Goal: Information Seeking & Learning: Find contact information

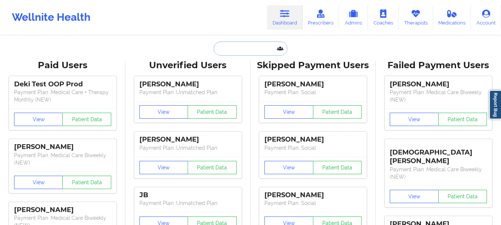
click at [249, 45] on input "text" at bounding box center [249, 49] width 73 height 14
paste input "[EMAIL_ADDRESS][DOMAIN_NAME]"
type input "[EMAIL_ADDRESS][DOMAIN_NAME]"
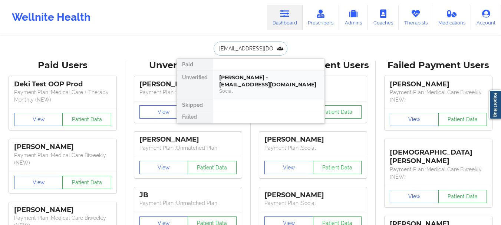
click at [273, 81] on div "[PERSON_NAME] - [EMAIL_ADDRESS][DOMAIN_NAME]" at bounding box center [268, 81] width 99 height 14
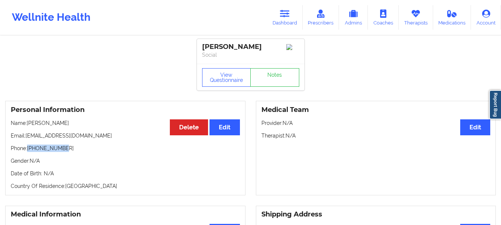
drag, startPoint x: 29, startPoint y: 152, endPoint x: 64, endPoint y: 151, distance: 34.5
click at [64, 151] on p "Phone: [PHONE_NUMBER]" at bounding box center [125, 148] width 229 height 7
copy p "[PHONE_NUMBER]"
click at [285, 11] on icon at bounding box center [285, 14] width 10 height 8
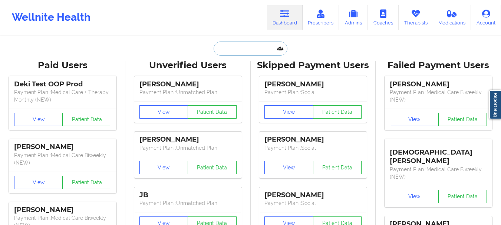
click at [216, 46] on input "text" at bounding box center [249, 49] width 73 height 14
paste input "[PERSON_NAME]"
type input "[PERSON_NAME]"
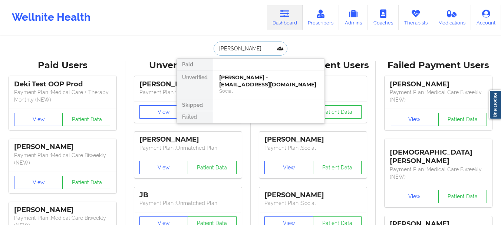
click at [252, 82] on div "[PERSON_NAME] - [EMAIL_ADDRESS][DOMAIN_NAME]" at bounding box center [268, 81] width 99 height 14
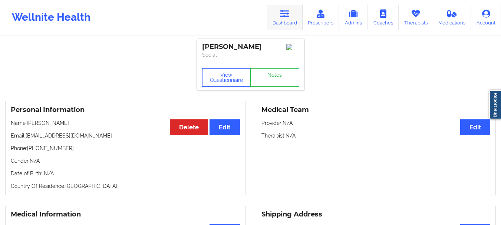
click at [296, 13] on link "Dashboard" at bounding box center [285, 17] width 36 height 24
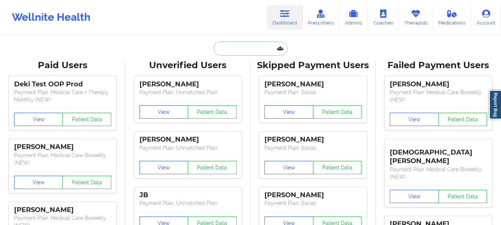
click at [251, 51] on input "text" at bounding box center [249, 49] width 73 height 14
paste input "[EMAIL_ADDRESS][DOMAIN_NAME]"
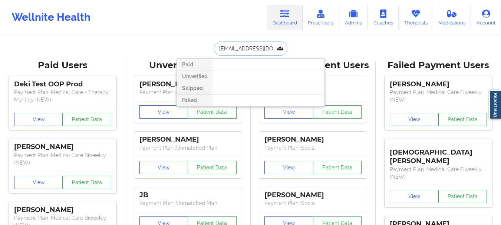
click at [249, 48] on input "[EMAIL_ADDRESS][DOMAIN_NAME]" at bounding box center [249, 49] width 73 height 14
paste input "[PERSON_NAME]"
type input "[PERSON_NAME]"
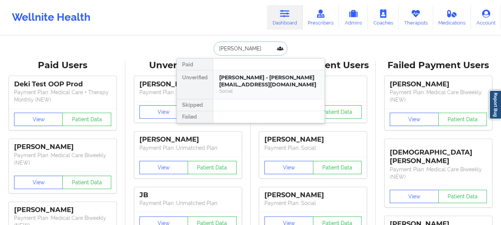
click at [251, 85] on div "[PERSON_NAME] - [PERSON_NAME][EMAIL_ADDRESS][DOMAIN_NAME]" at bounding box center [268, 81] width 99 height 14
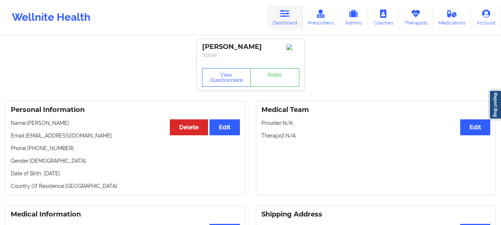
click at [290, 21] on link "Dashboard" at bounding box center [285, 17] width 36 height 24
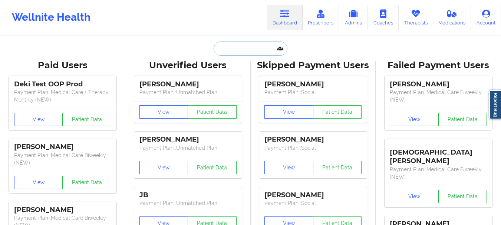
click at [260, 45] on input "text" at bounding box center [249, 49] width 73 height 14
paste input "[PERSON_NAME]"
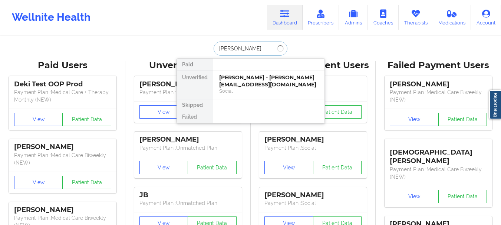
click at [239, 50] on input "[PERSON_NAME]" at bounding box center [249, 49] width 73 height 14
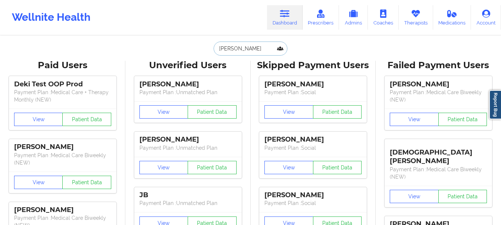
click at [248, 49] on input "[PERSON_NAME]" at bounding box center [249, 49] width 73 height 14
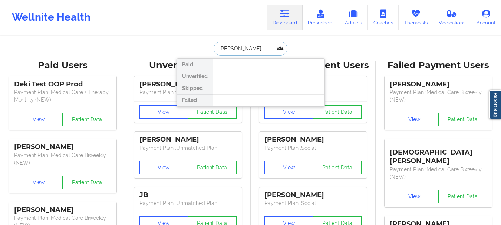
click at [248, 49] on input "[PERSON_NAME]" at bounding box center [249, 49] width 73 height 14
paste input "[PERSON_NAME]"
type input "[PERSON_NAME]"
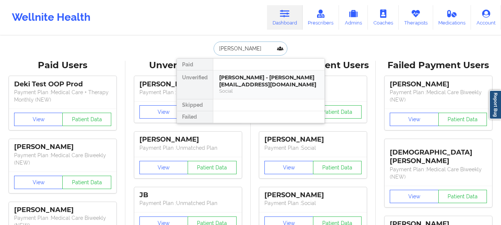
click at [255, 88] on div "Social" at bounding box center [268, 91] width 99 height 6
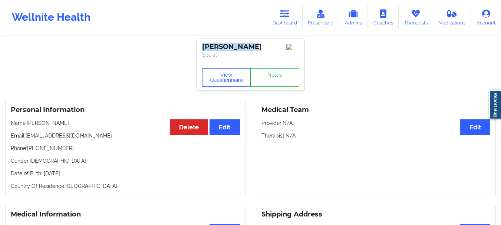
drag, startPoint x: 263, startPoint y: 48, endPoint x: 194, endPoint y: 46, distance: 69.0
copy div "[PERSON_NAME]"
drag, startPoint x: 26, startPoint y: 140, endPoint x: 83, endPoint y: 137, distance: 56.8
click at [83, 137] on p "Email: [EMAIL_ADDRESS][DOMAIN_NAME]" at bounding box center [125, 135] width 229 height 7
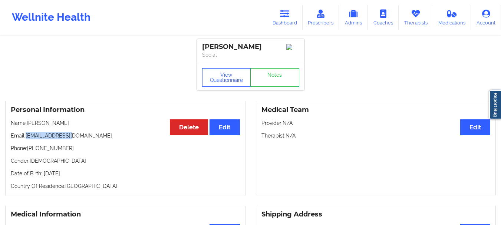
copy p "[EMAIL_ADDRESS][DOMAIN_NAME]"
click at [296, 9] on link "Dashboard" at bounding box center [285, 17] width 36 height 24
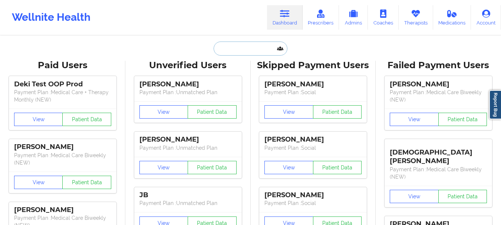
click at [256, 42] on input "text" at bounding box center [249, 49] width 73 height 14
paste input "[PERSON_NAME]"
type input "[PERSON_NAME]"
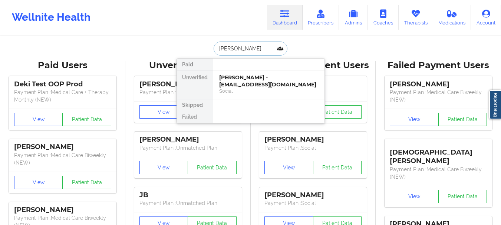
click at [241, 79] on div "[PERSON_NAME] - [EMAIL_ADDRESS][DOMAIN_NAME]" at bounding box center [268, 81] width 99 height 14
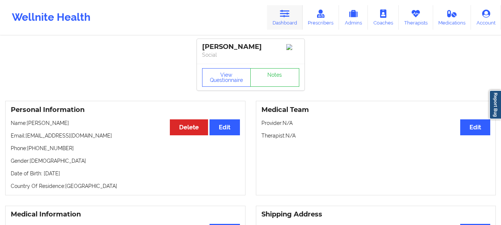
click at [286, 15] on icon at bounding box center [285, 14] width 10 height 8
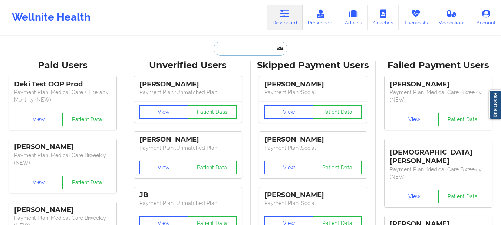
click at [233, 48] on input "text" at bounding box center [249, 49] width 73 height 14
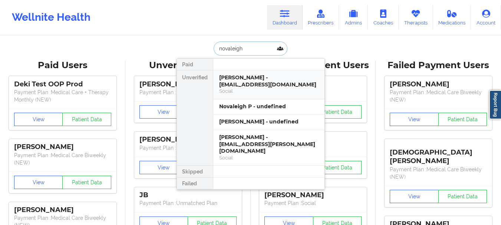
type input "novaleigh"
click at [246, 87] on div "[PERSON_NAME] - [EMAIL_ADDRESS][DOMAIN_NAME]" at bounding box center [268, 81] width 99 height 14
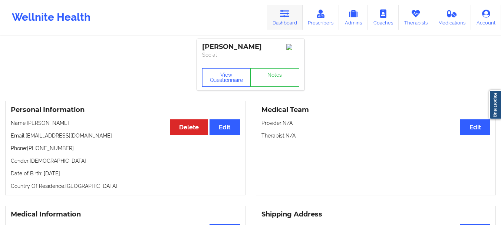
click at [293, 20] on link "Dashboard" at bounding box center [285, 17] width 36 height 24
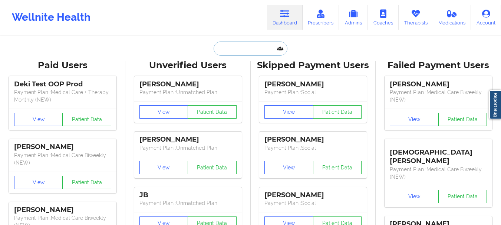
click at [242, 50] on input "text" at bounding box center [249, 49] width 73 height 14
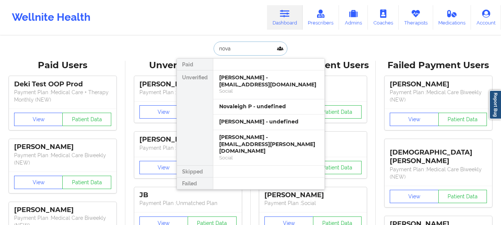
type input "noval"
click at [252, 144] on div "[PERSON_NAME] - [EMAIL_ADDRESS][PERSON_NAME][DOMAIN_NAME]" at bounding box center [268, 144] width 99 height 21
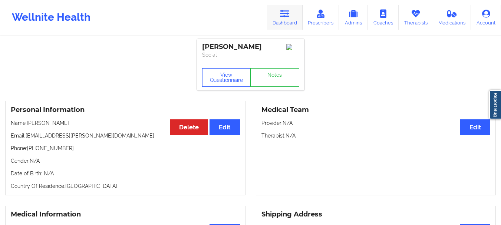
click at [281, 18] on link "Dashboard" at bounding box center [285, 17] width 36 height 24
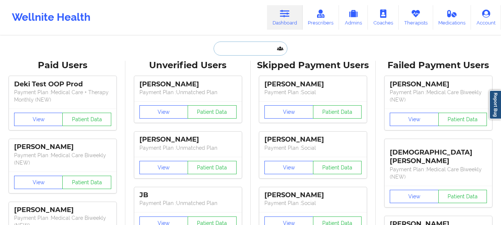
click at [231, 42] on input "text" at bounding box center [249, 49] width 73 height 14
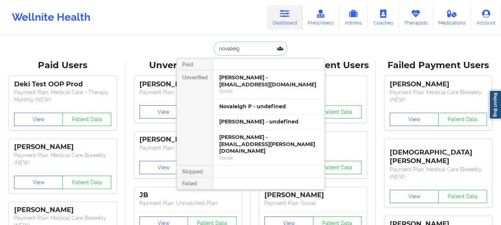
type input "novaleigh"
click at [246, 85] on div "[PERSON_NAME] - [EMAIL_ADDRESS][DOMAIN_NAME]" at bounding box center [268, 81] width 99 height 14
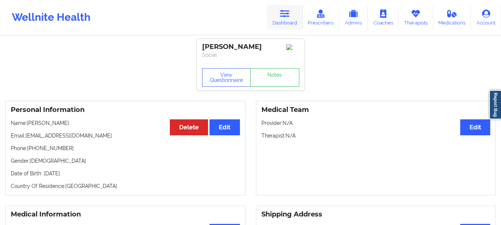
click at [288, 17] on icon at bounding box center [285, 14] width 10 height 8
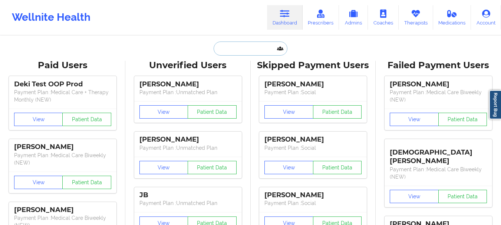
click at [242, 54] on input "text" at bounding box center [249, 49] width 73 height 14
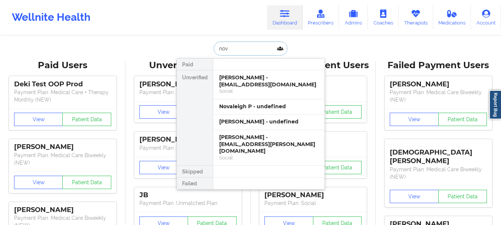
type input "nova"
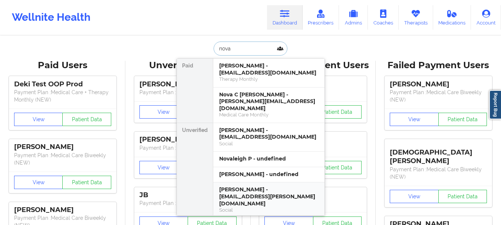
click at [245, 140] on div "Social" at bounding box center [268, 143] width 99 height 6
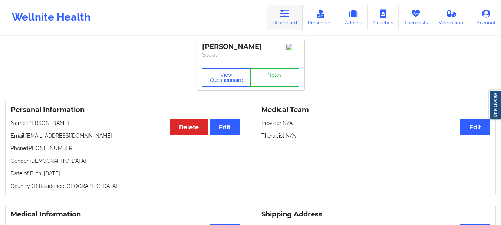
click at [279, 22] on link "Dashboard" at bounding box center [285, 17] width 36 height 24
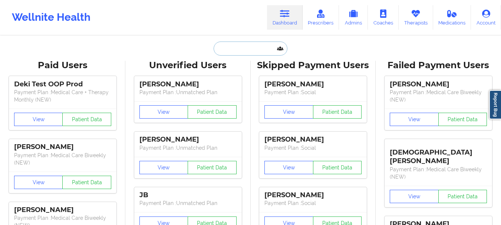
click at [251, 47] on input "text" at bounding box center [249, 49] width 73 height 14
type input "p"
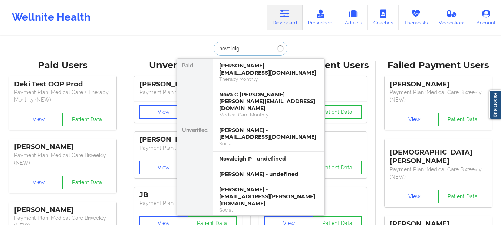
type input "novaleigh"
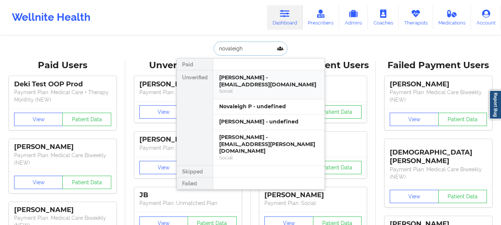
click at [259, 88] on div "[PERSON_NAME] - [EMAIL_ADDRESS][DOMAIN_NAME]" at bounding box center [268, 81] width 99 height 14
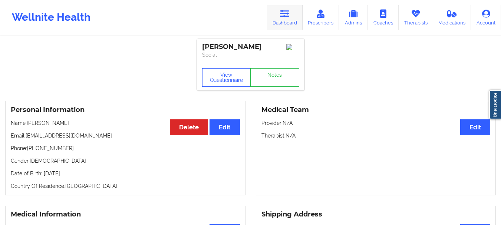
click at [295, 18] on link "Dashboard" at bounding box center [285, 17] width 36 height 24
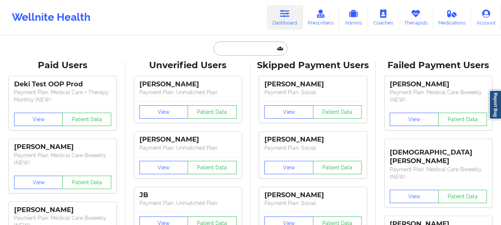
click at [244, 47] on input "text" at bounding box center [249, 49] width 73 height 14
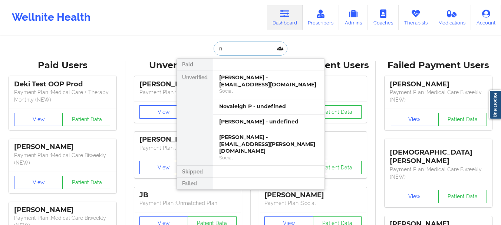
type input "no"
click at [262, 146] on div "[PERSON_NAME] - [EMAIL_ADDRESS][PERSON_NAME][DOMAIN_NAME]" at bounding box center [268, 144] width 99 height 21
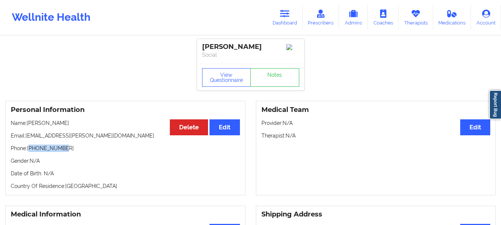
drag, startPoint x: 30, startPoint y: 150, endPoint x: 67, endPoint y: 150, distance: 37.4
click at [67, 150] on p "Phone: [PHONE_NUMBER]" at bounding box center [125, 148] width 229 height 7
copy p "19835053111"
click at [87, 152] on p "Phone: [PHONE_NUMBER]" at bounding box center [125, 148] width 229 height 7
drag, startPoint x: 67, startPoint y: 151, endPoint x: 28, endPoint y: 154, distance: 38.6
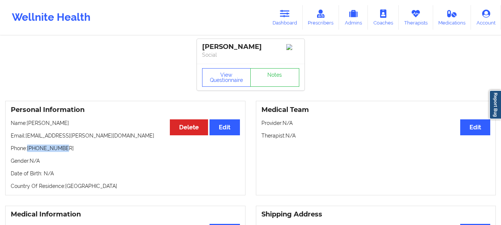
click at [28, 152] on p "Phone: [PHONE_NUMBER]" at bounding box center [125, 148] width 229 height 7
copy p "[PHONE_NUMBER]"
click at [290, 19] on link "Dashboard" at bounding box center [285, 17] width 36 height 24
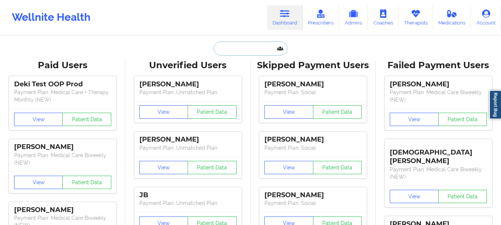
click at [242, 53] on input "text" at bounding box center [249, 49] width 73 height 14
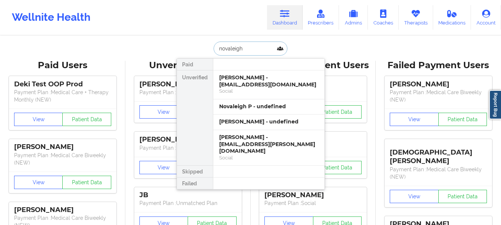
type input "novaleigh"
click at [247, 88] on div "Social" at bounding box center [268, 91] width 99 height 6
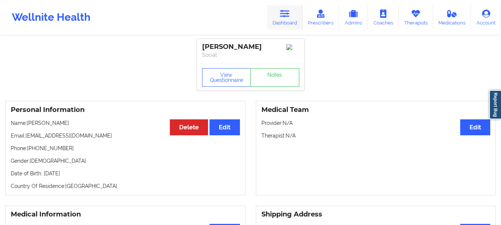
click at [288, 22] on link "Dashboard" at bounding box center [285, 17] width 36 height 24
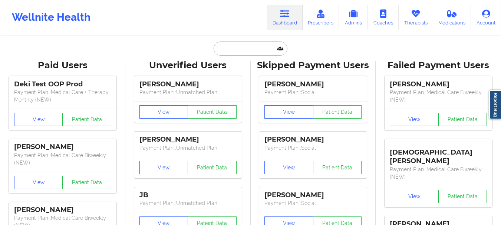
click at [258, 55] on input "text" at bounding box center [249, 49] width 73 height 14
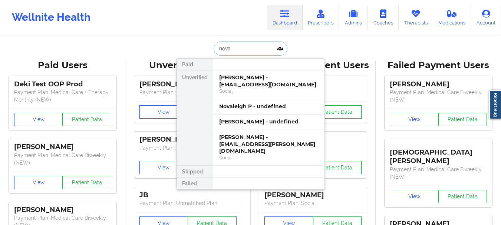
type input "noval"
click at [226, 134] on div "[PERSON_NAME] - [EMAIL_ADDRESS][PERSON_NAME][DOMAIN_NAME]" at bounding box center [268, 144] width 99 height 21
